Goal: Task Accomplishment & Management: Manage account settings

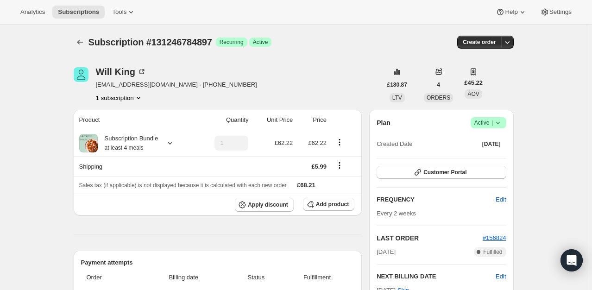
click at [498, 119] on icon at bounding box center [497, 122] width 9 height 9
click at [489, 137] on span "Pause subscription" at bounding box center [490, 140] width 51 height 7
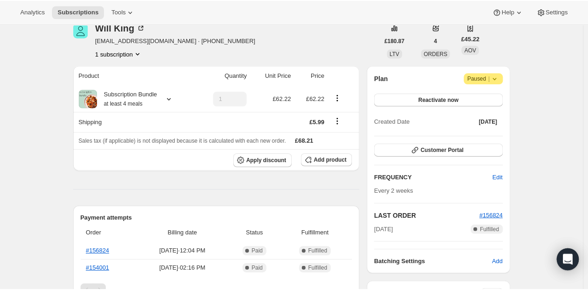
scroll to position [93, 0]
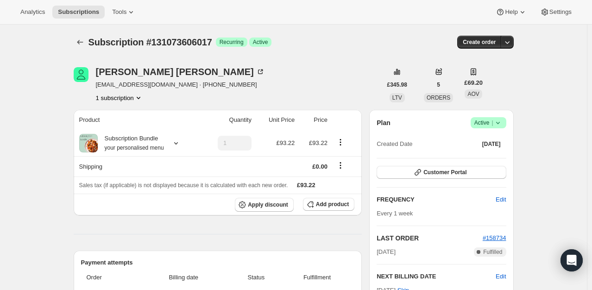
click at [510, 125] on div "Plan Success Active | Created Date [DATE] Customer Portal FREQUENCY Edit Every …" at bounding box center [441, 230] width 144 height 240
click at [506, 123] on span "Success Active |" at bounding box center [489, 122] width 36 height 11
click at [486, 156] on span "Cancel subscription" at bounding box center [491, 156] width 52 height 7
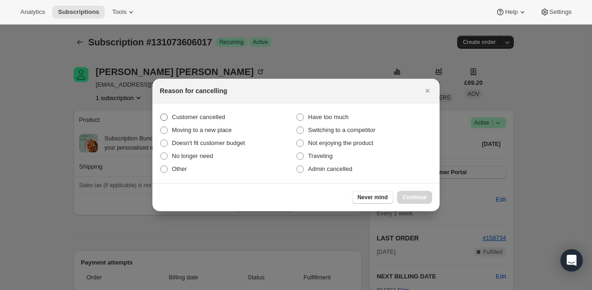
click at [212, 120] on span "Customer cancelled" at bounding box center [198, 117] width 53 height 7
click at [161, 114] on input "Customer cancelled" at bounding box center [160, 114] width 0 height 0
radio input "true"
click at [406, 196] on span "Continue" at bounding box center [415, 197] width 24 height 7
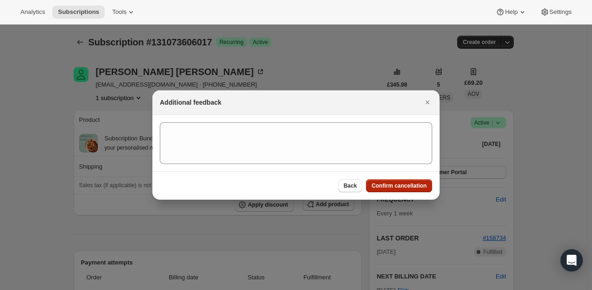
click at [400, 186] on span "Confirm cancellation" at bounding box center [399, 185] width 55 height 7
